Goal: Task Accomplishment & Management: Manage account settings

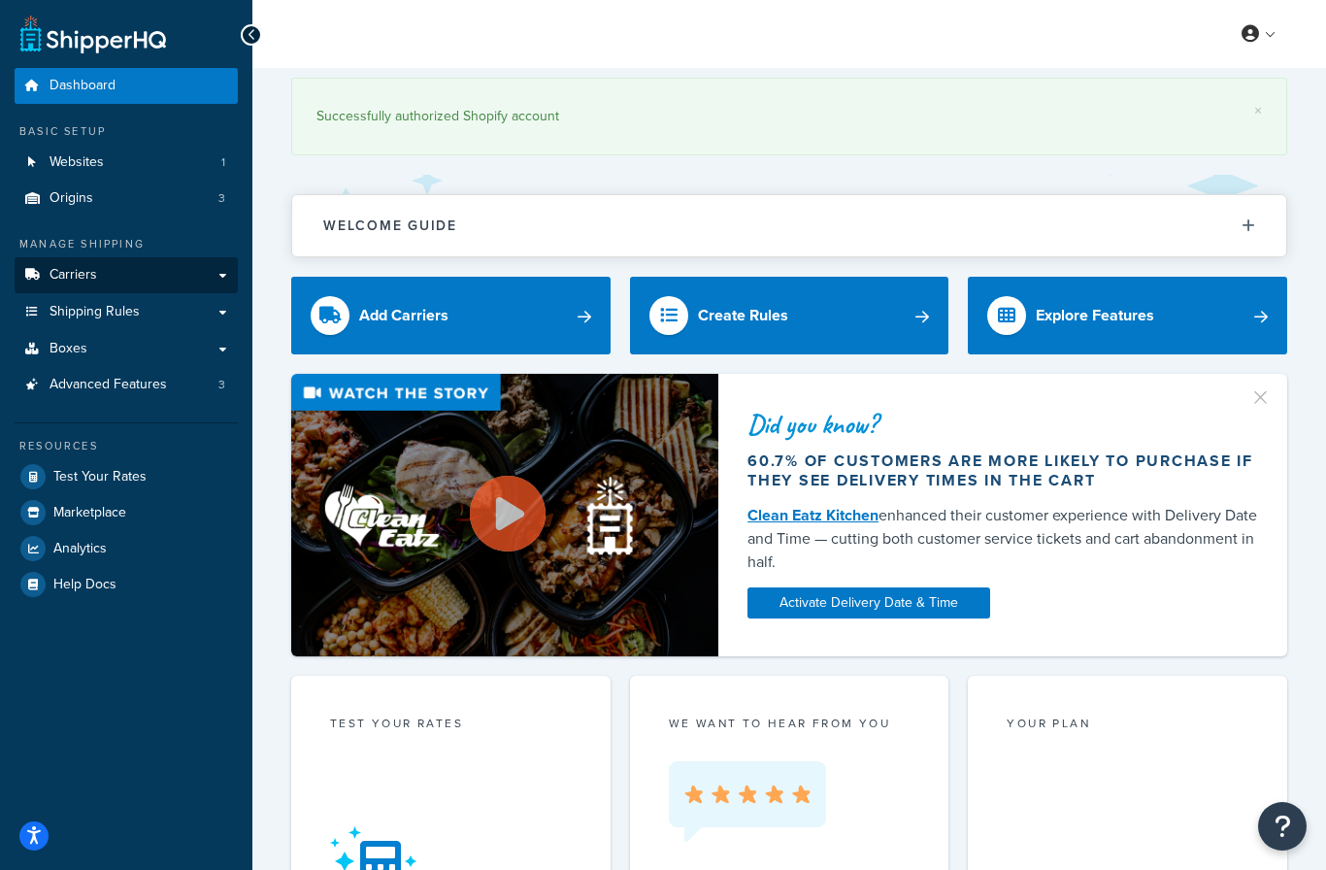
click at [137, 257] on link "Carriers" at bounding box center [126, 275] width 223 height 36
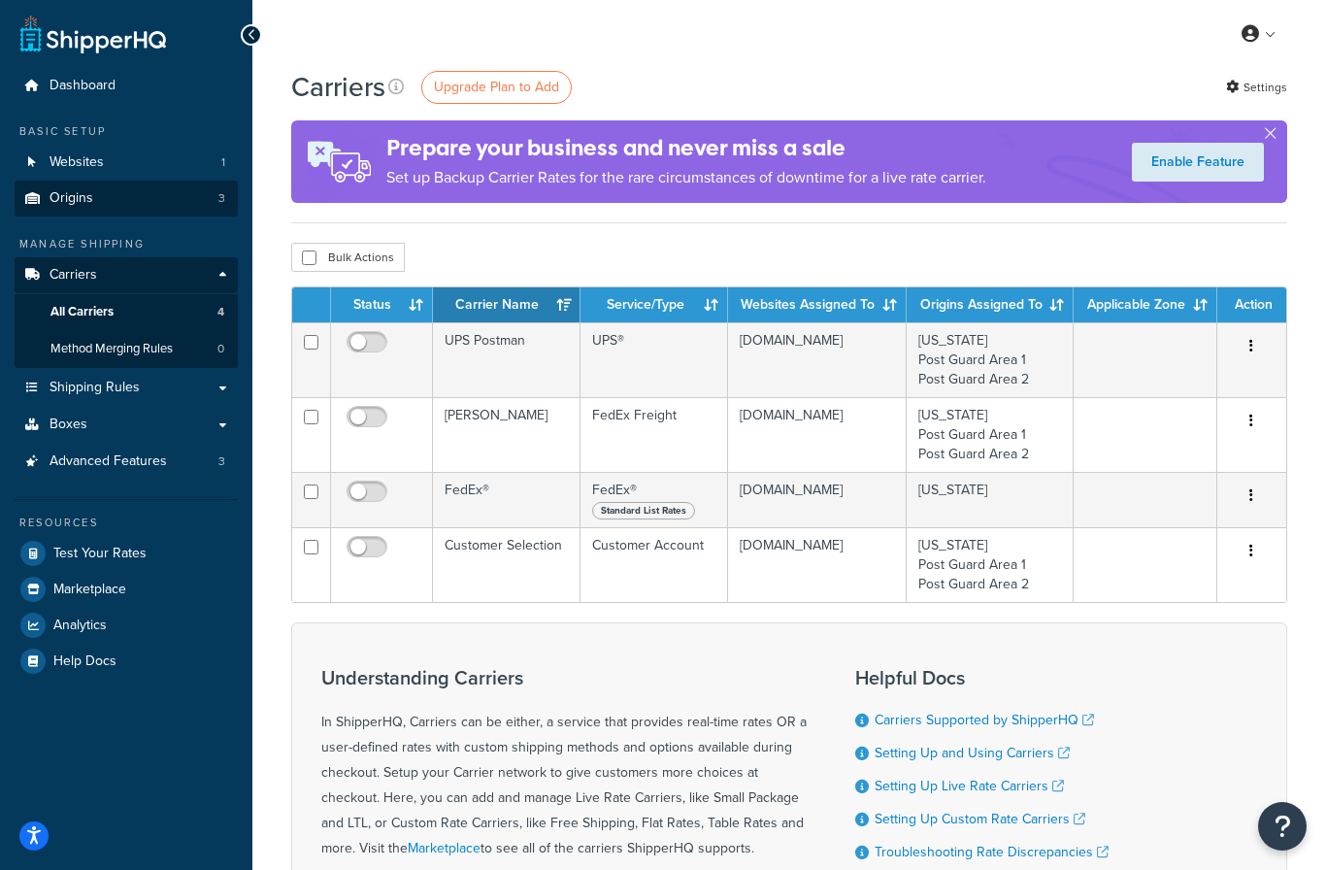
click at [140, 188] on link "Origins 3" at bounding box center [126, 199] width 223 height 36
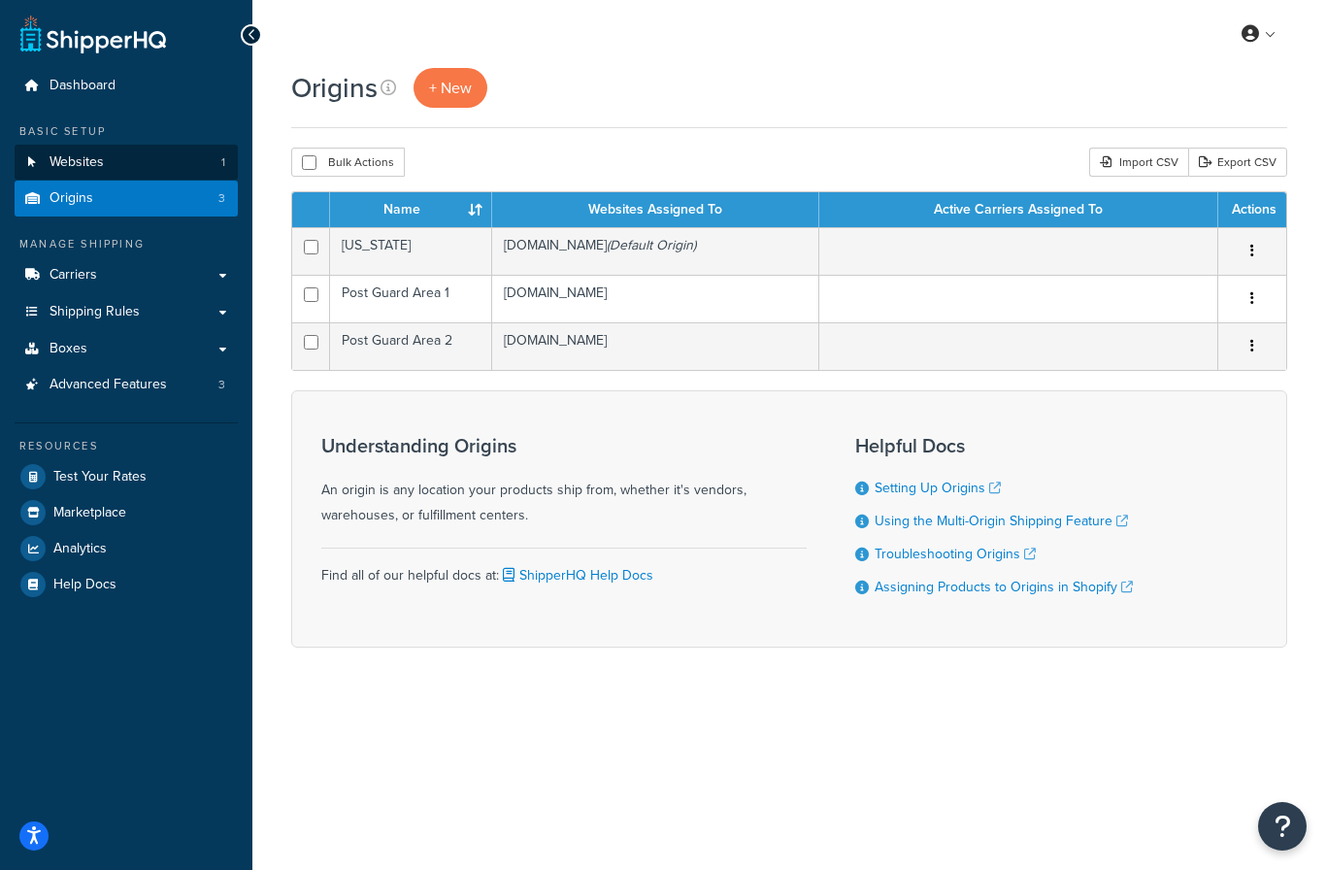
click at [122, 165] on link "Websites 1" at bounding box center [126, 163] width 223 height 36
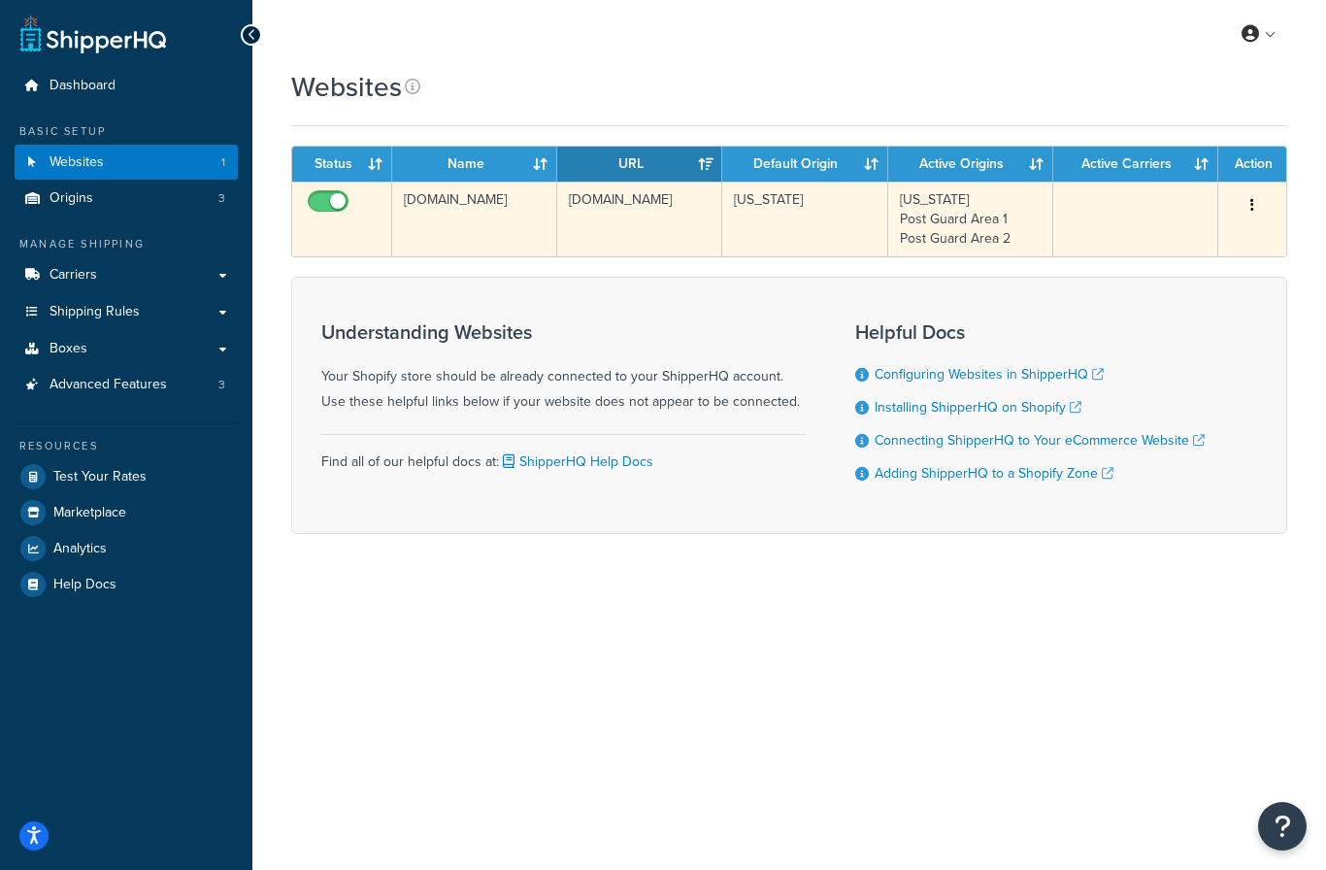
click at [1247, 202] on button "button" at bounding box center [1251, 205] width 27 height 31
click at [1161, 258] on div at bounding box center [663, 435] width 1326 height 870
click at [1260, 209] on button "button" at bounding box center [1251, 205] width 27 height 31
click at [1185, 238] on div at bounding box center [663, 435] width 1326 height 870
click at [1245, 193] on button "button" at bounding box center [1251, 205] width 27 height 31
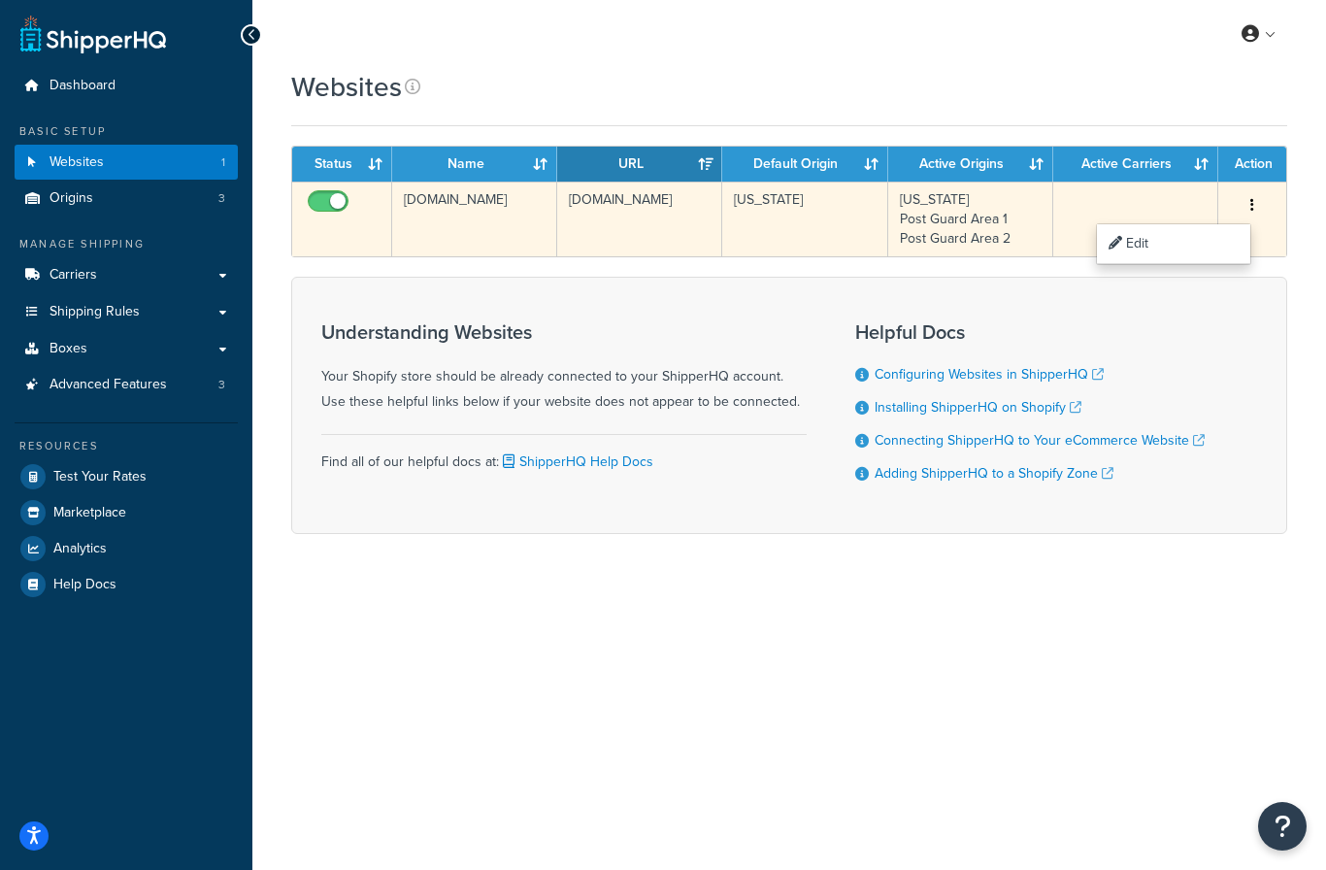
click at [1155, 242] on div at bounding box center [663, 435] width 1326 height 870
click at [1253, 204] on icon "button" at bounding box center [1252, 205] width 4 height 14
click at [1141, 251] on div at bounding box center [663, 435] width 1326 height 870
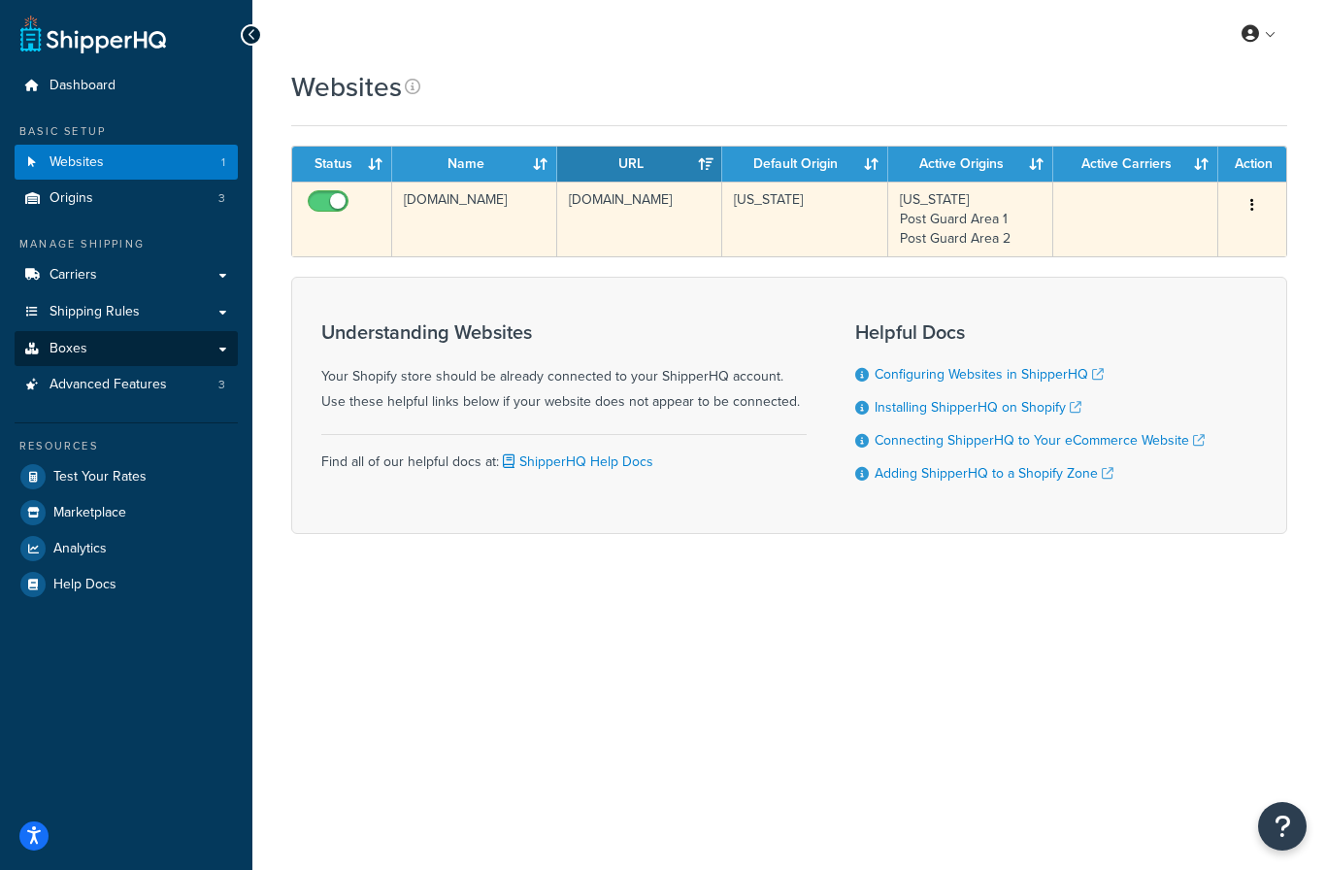
click at [130, 340] on link "Boxes" at bounding box center [126, 349] width 223 height 36
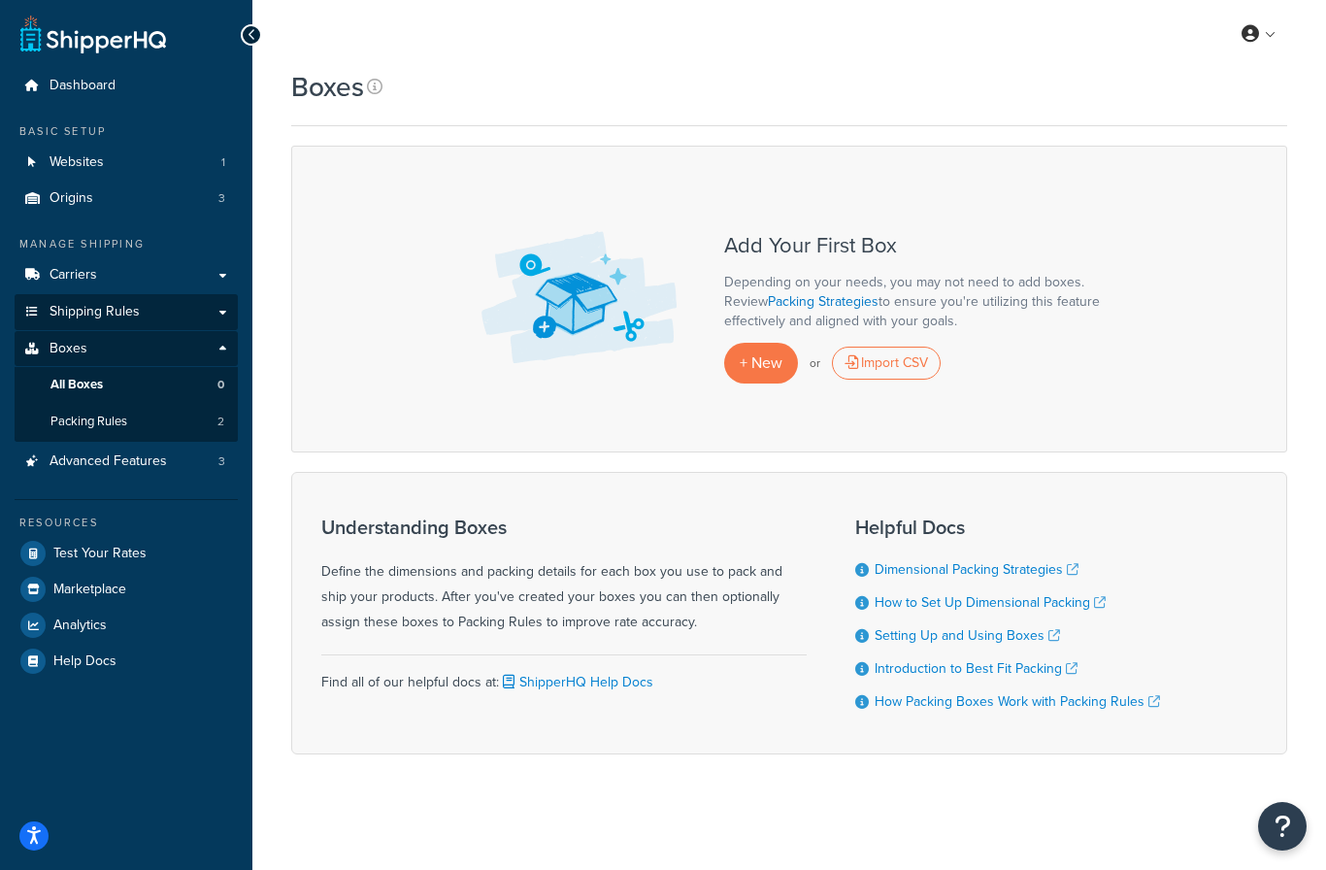
click at [144, 296] on link "Shipping Rules" at bounding box center [126, 312] width 223 height 36
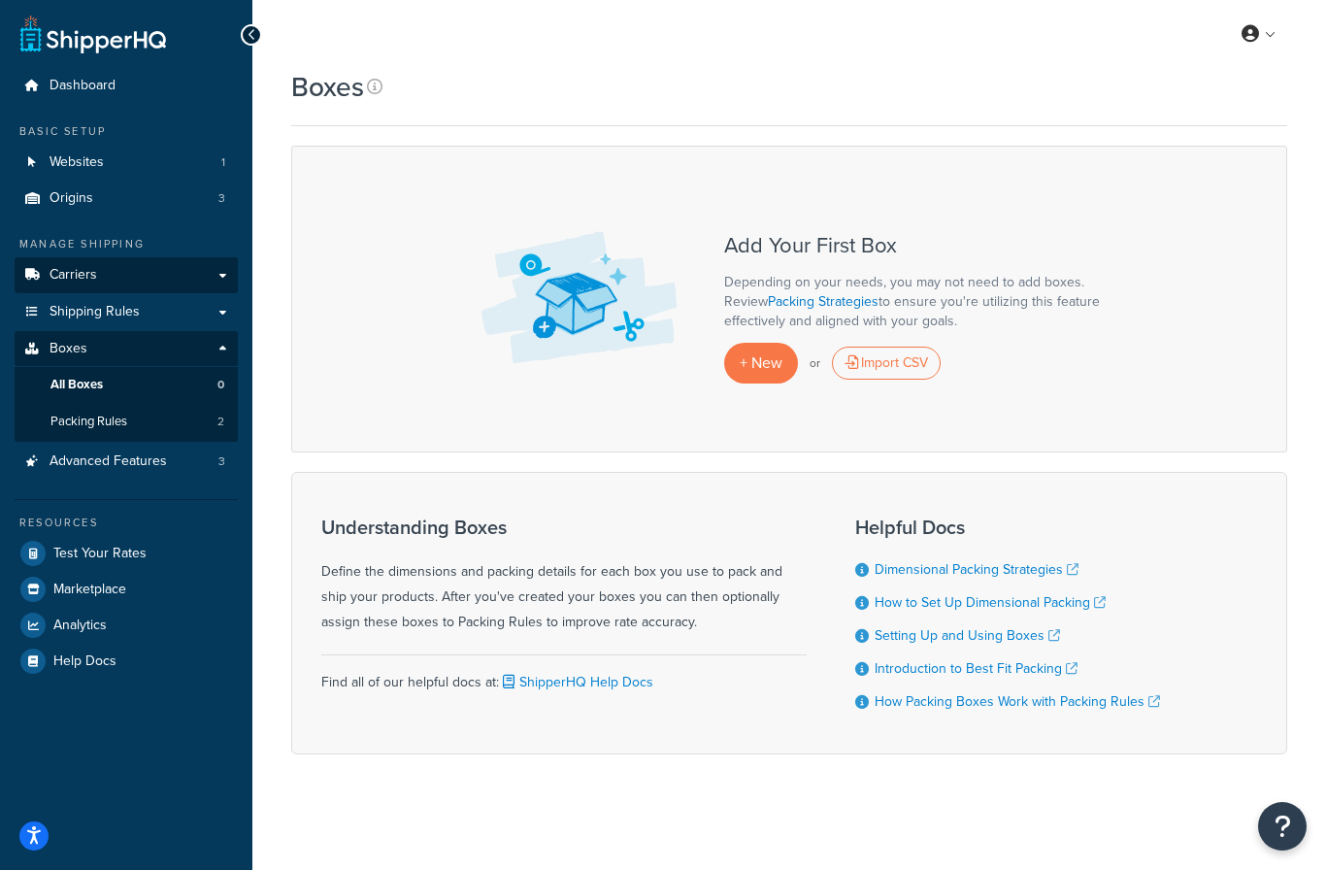
click at [149, 266] on link "Carriers" at bounding box center [126, 275] width 223 height 36
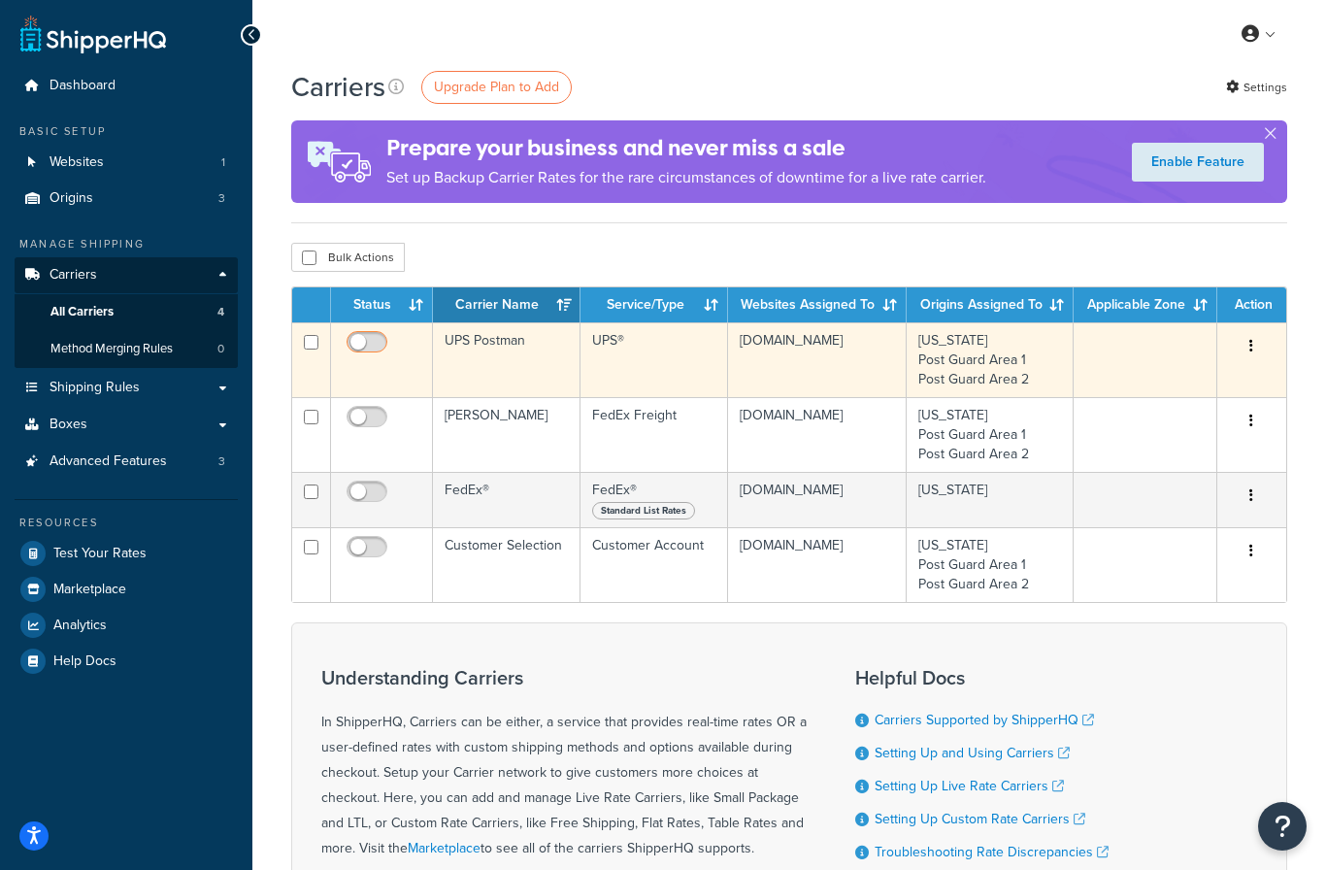
click at [396, 345] on input "checkbox" at bounding box center [369, 347] width 53 height 24
checkbox input "true"
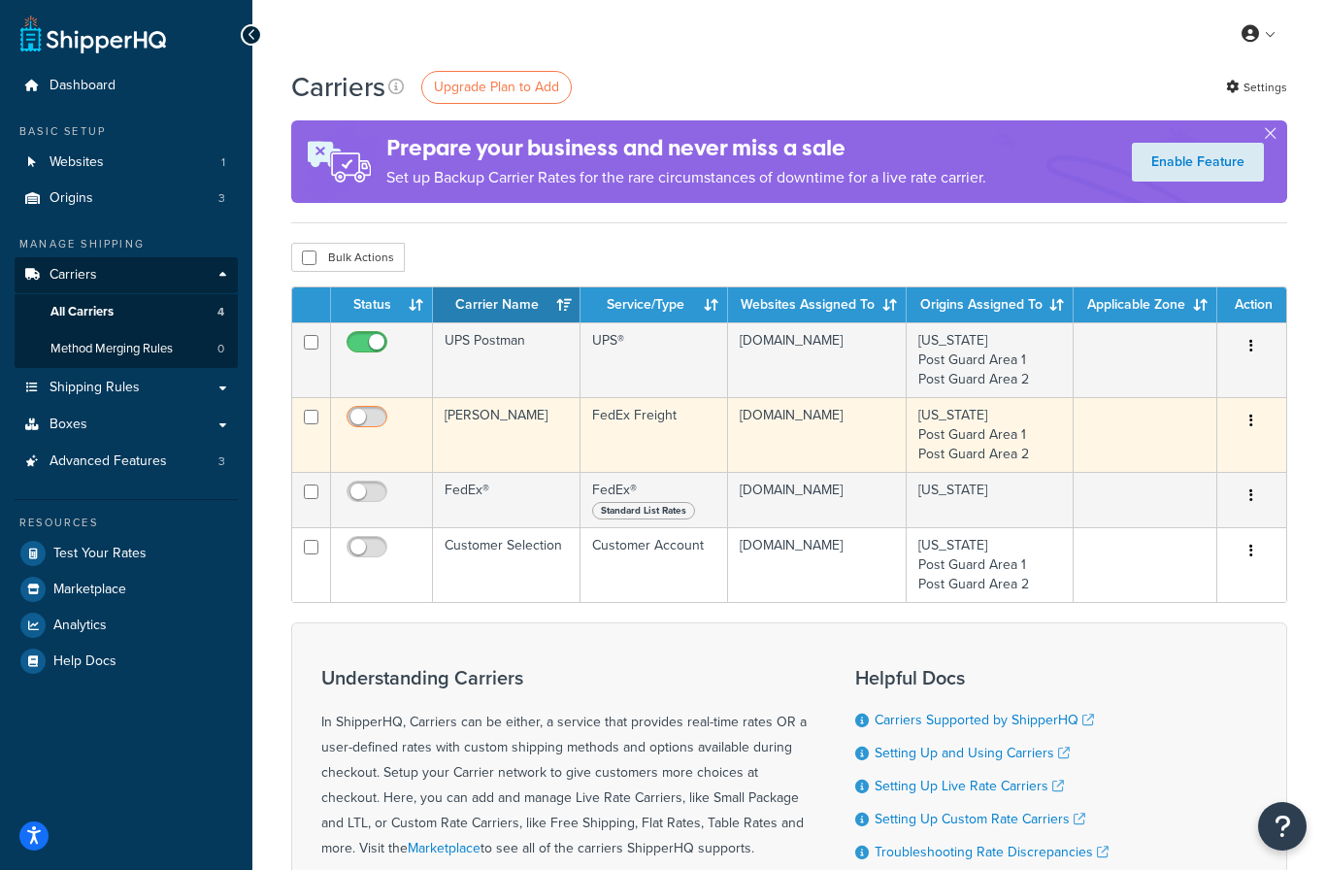
click at [396, 426] on input "checkbox" at bounding box center [369, 422] width 53 height 24
checkbox input "true"
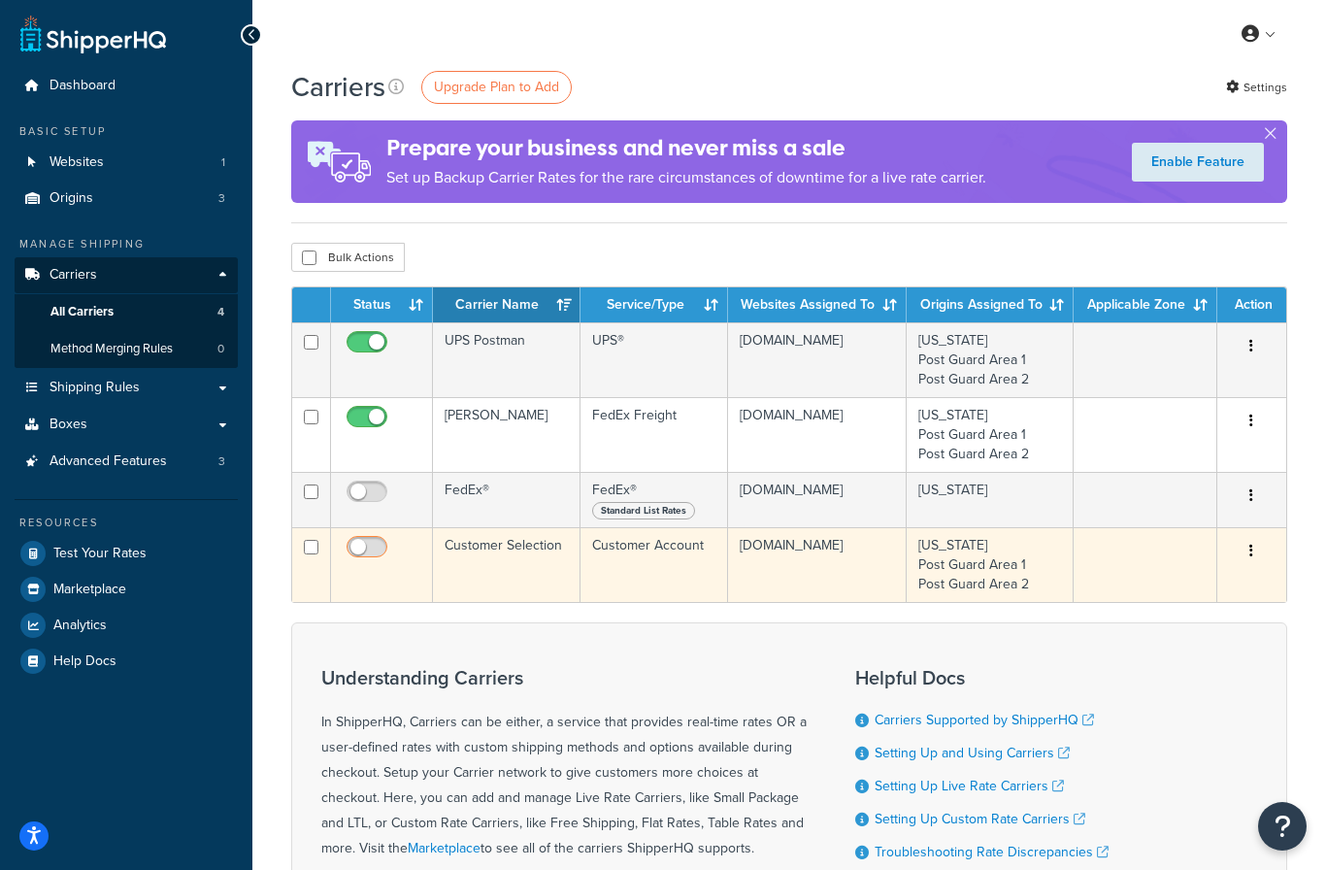
click at [396, 556] on input "checkbox" at bounding box center [369, 552] width 53 height 24
checkbox input "true"
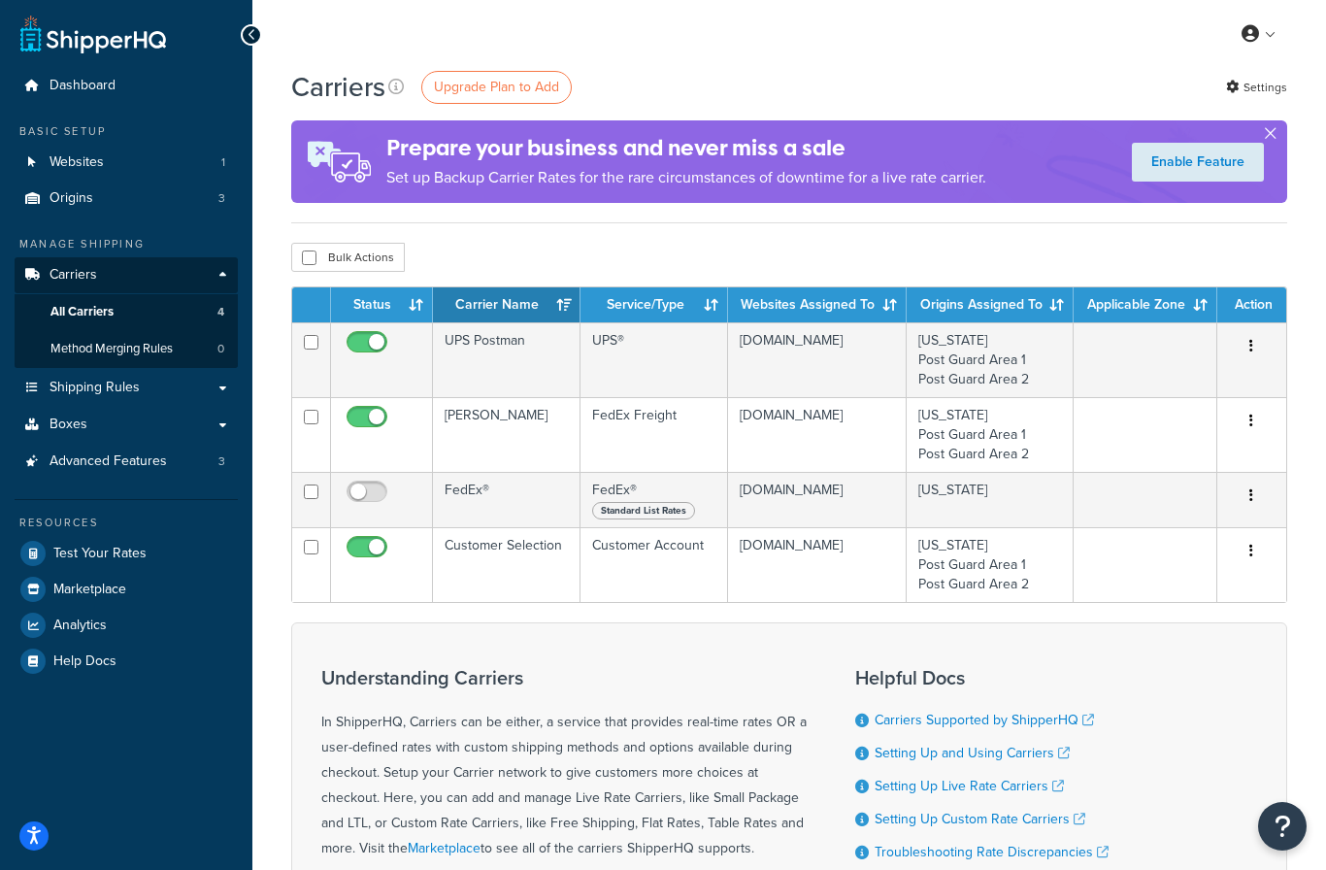
click at [1271, 135] on button "button" at bounding box center [1269, 137] width 5 height 5
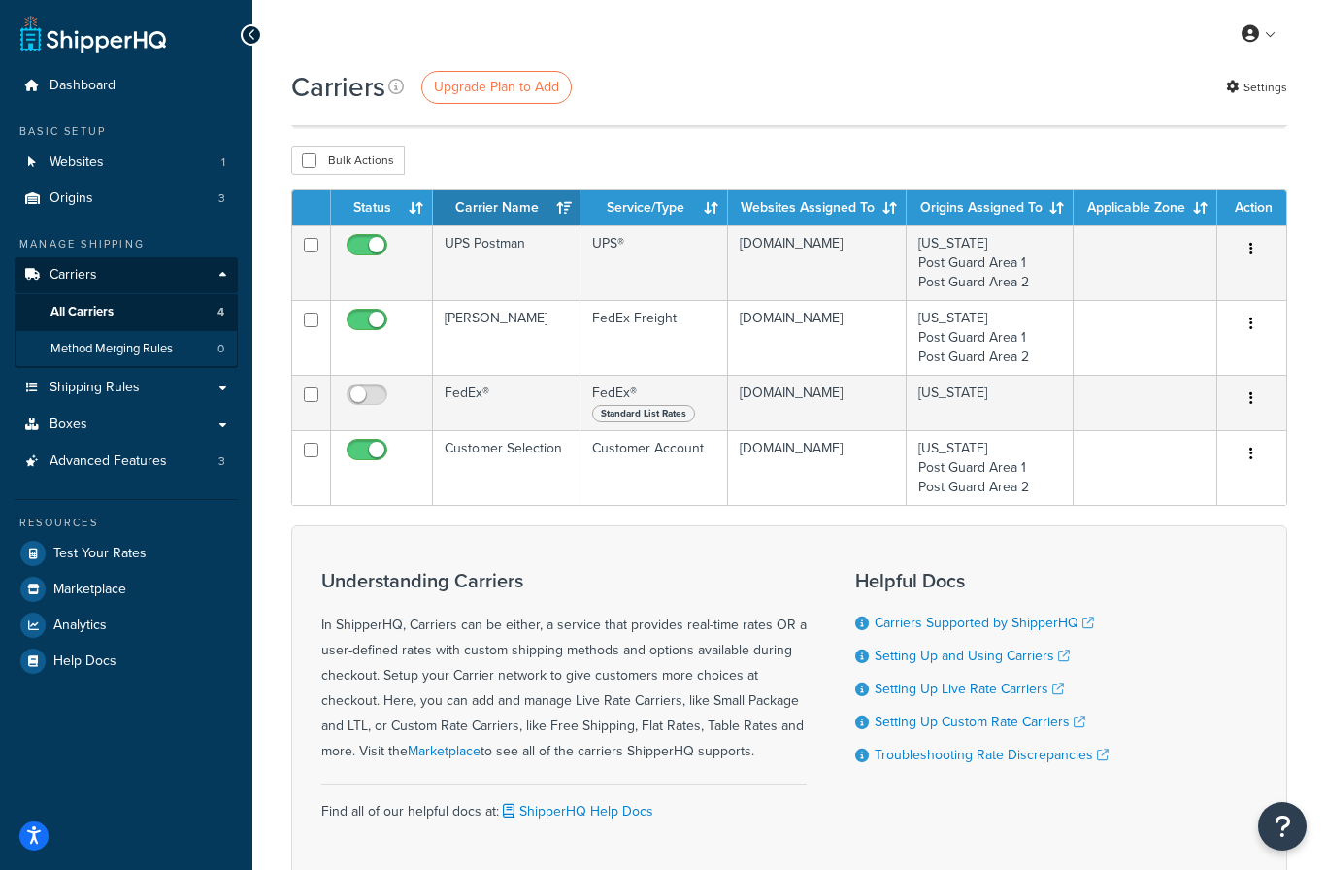
click at [119, 341] on span "Method Merging Rules" at bounding box center [111, 349] width 122 height 16
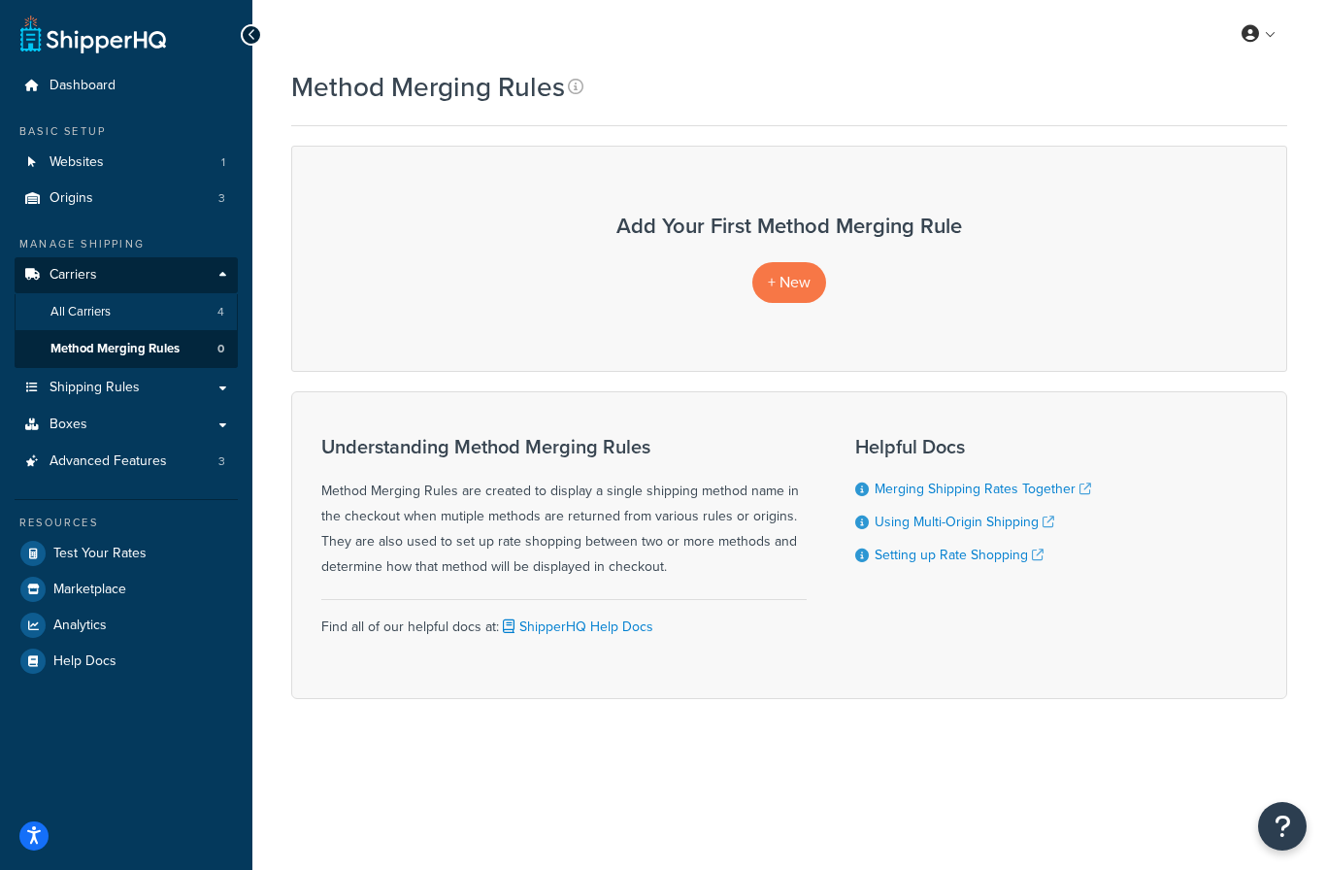
click at [126, 308] on link "All Carriers 4" at bounding box center [126, 312] width 223 height 36
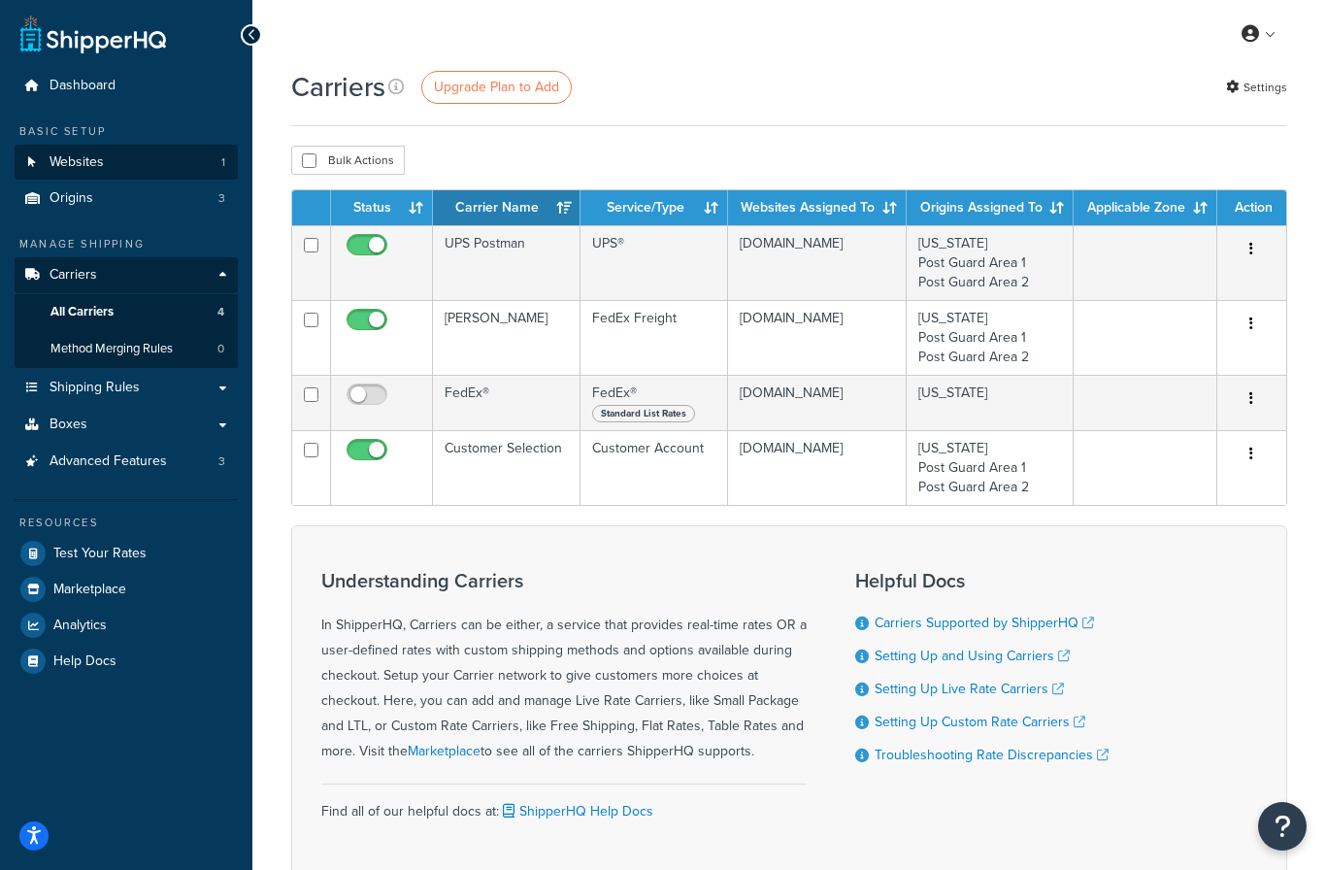
click at [118, 161] on link "Websites 1" at bounding box center [126, 163] width 223 height 36
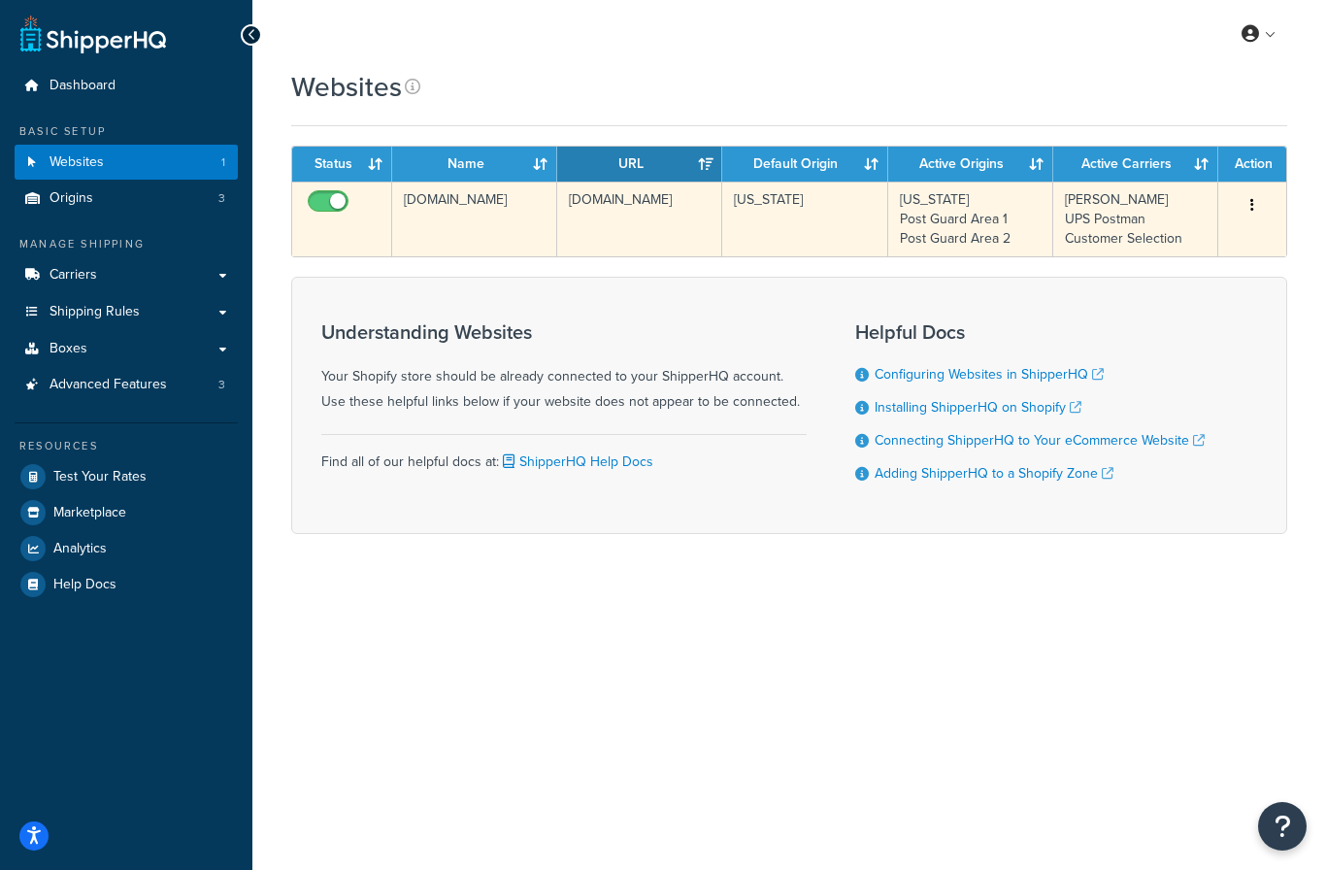
click at [350, 200] on input "checkbox" at bounding box center [330, 206] width 53 height 24
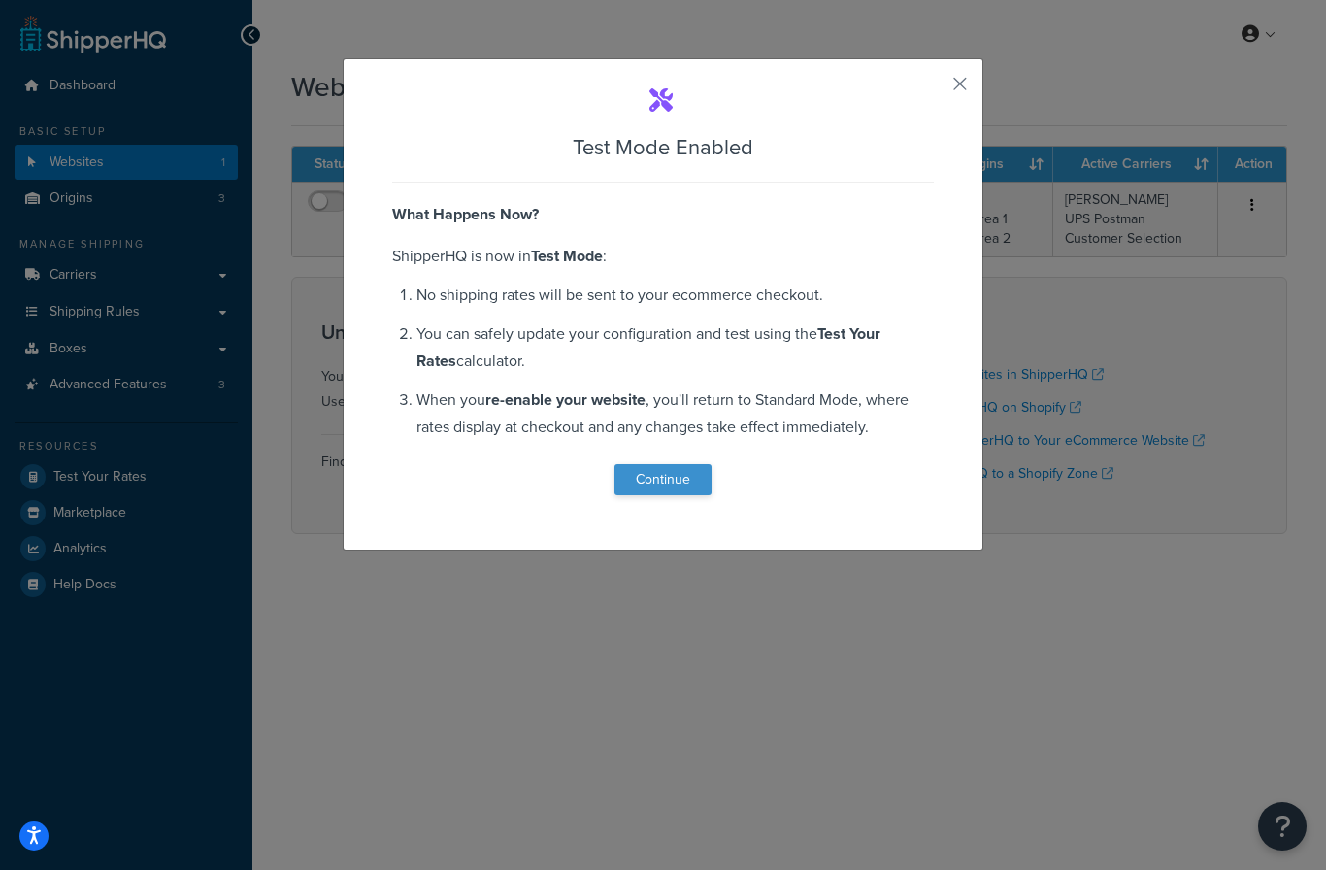
click at [651, 483] on button "Continue" at bounding box center [662, 479] width 97 height 31
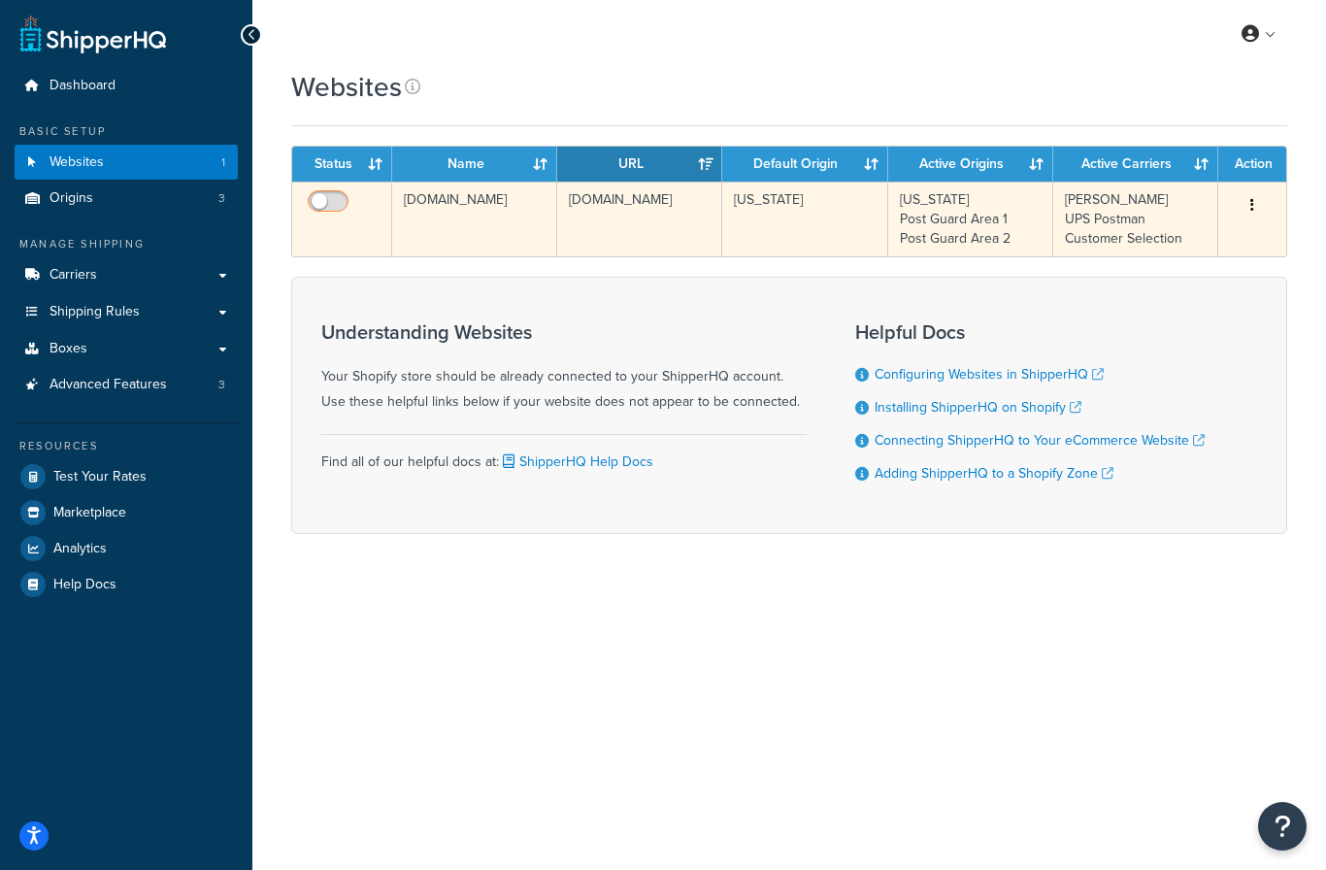
click at [330, 202] on input "checkbox" at bounding box center [330, 206] width 53 height 24
checkbox input "true"
click at [1263, 193] on button "button" at bounding box center [1251, 205] width 27 height 31
click at [330, 183] on div at bounding box center [663, 435] width 1326 height 870
click at [335, 212] on input "checkbox" at bounding box center [330, 206] width 53 height 24
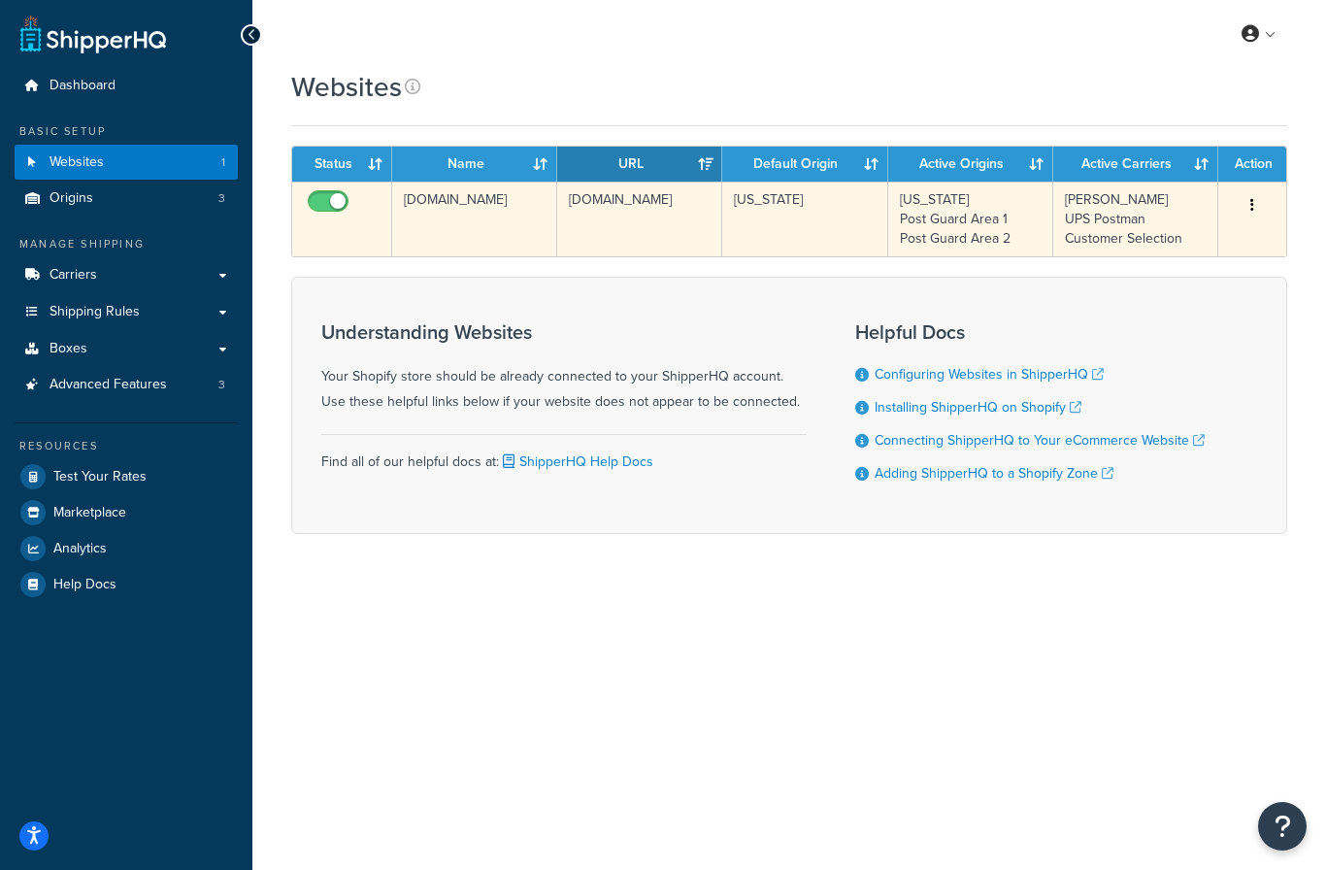
checkbox input "false"
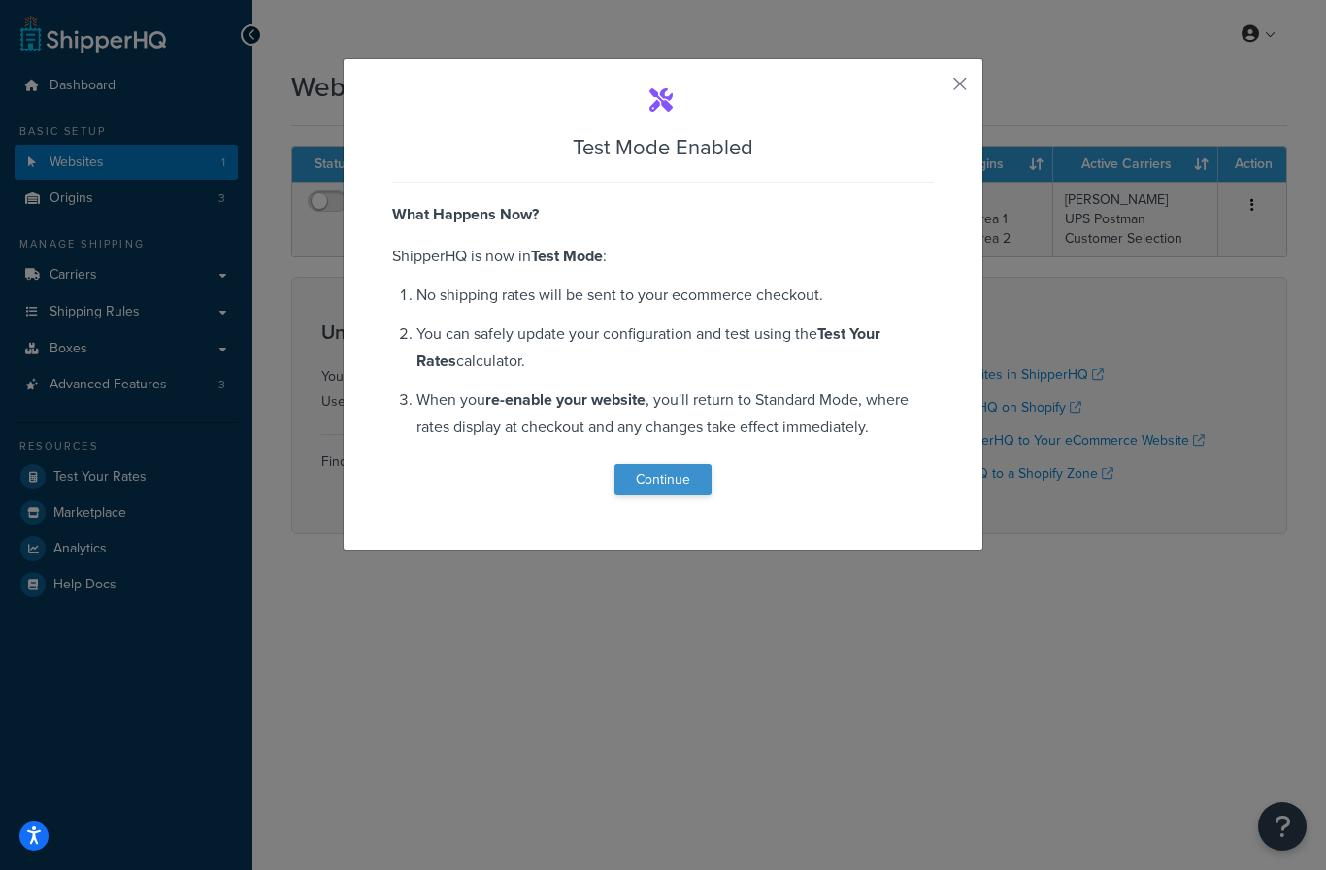
click at [671, 479] on button "Continue" at bounding box center [662, 479] width 97 height 31
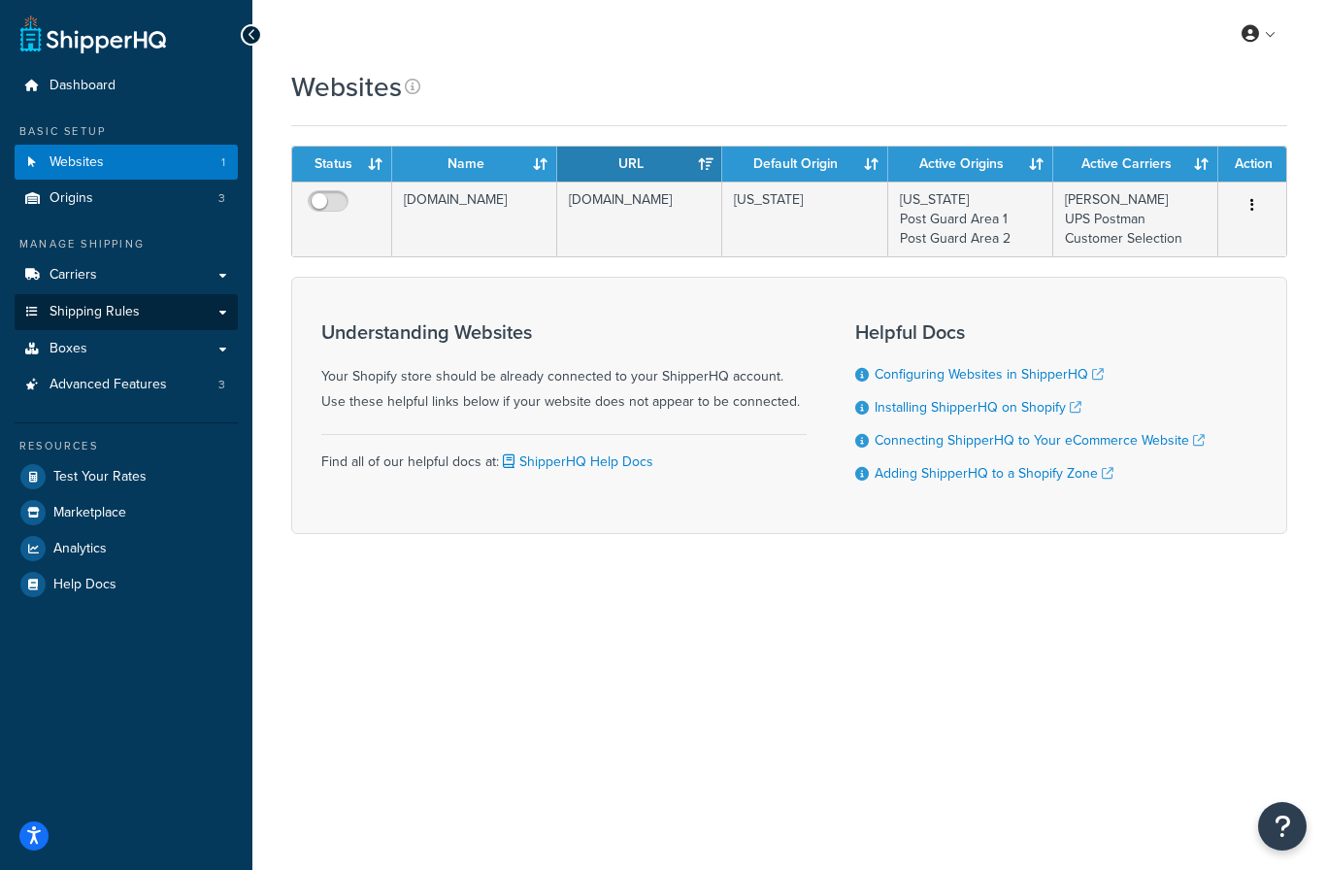
click at [146, 314] on link "Shipping Rules" at bounding box center [126, 312] width 223 height 36
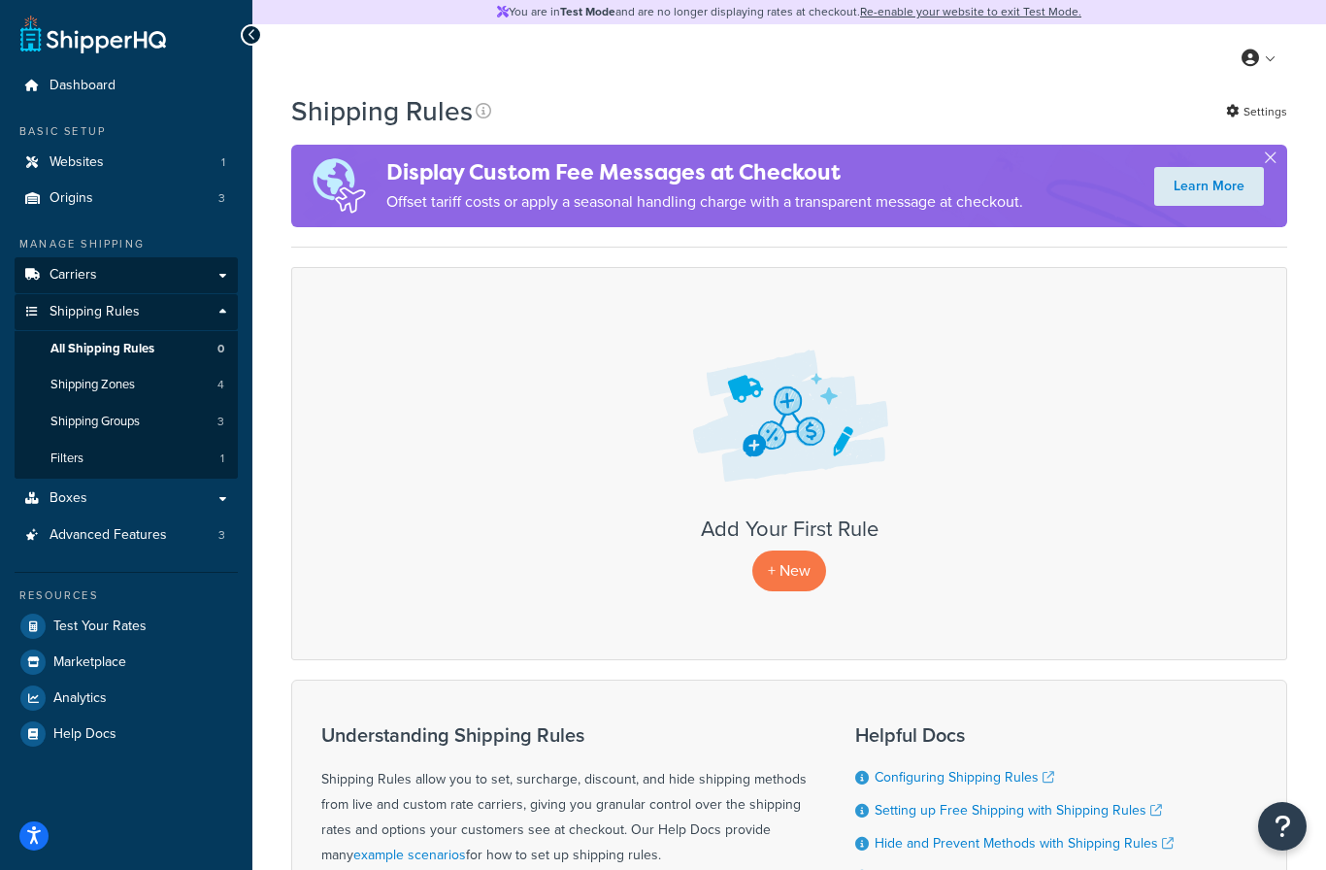
click at [111, 266] on link "Carriers" at bounding box center [126, 275] width 223 height 36
